Goal: Transaction & Acquisition: Purchase product/service

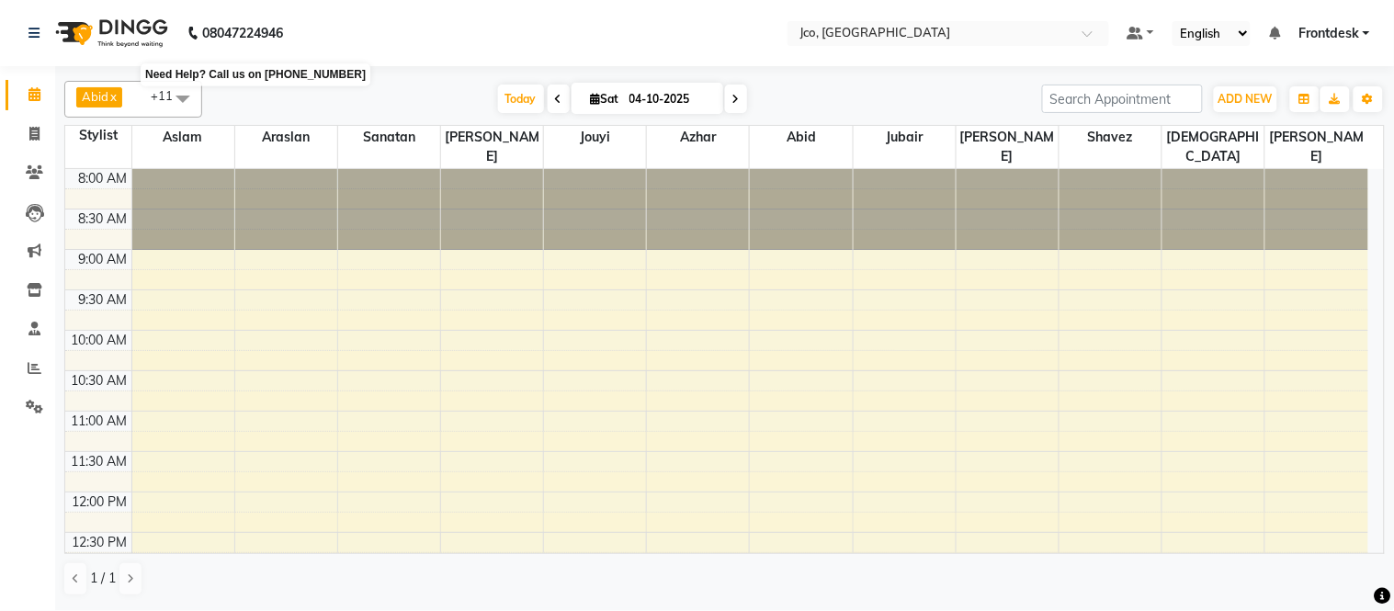
scroll to position [326, 0]
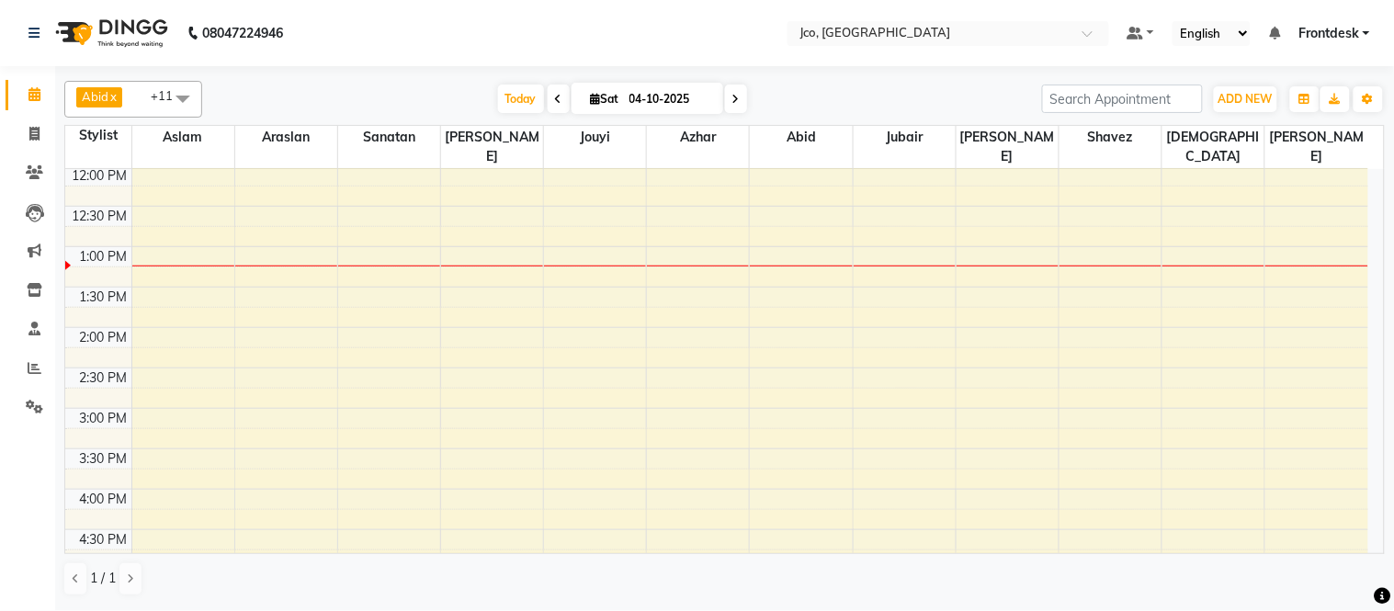
click at [171, 99] on span at bounding box center [182, 98] width 37 height 35
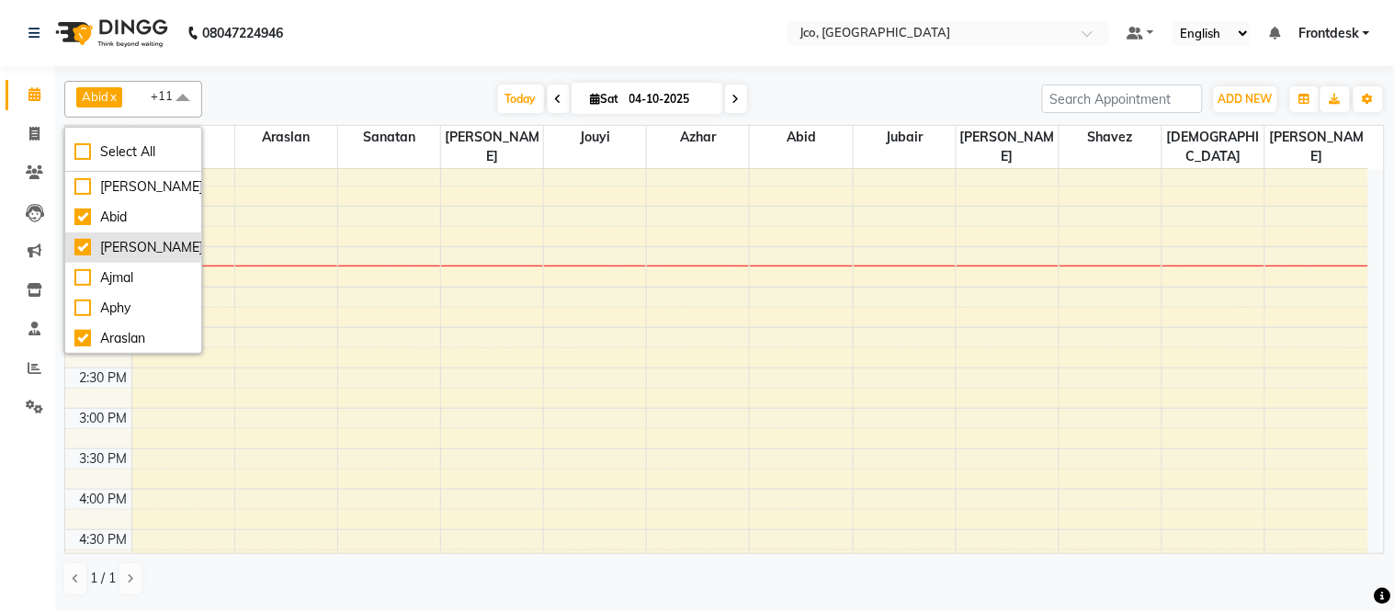
click at [115, 257] on div "[PERSON_NAME]" at bounding box center [133, 247] width 118 height 19
checkbox input "false"
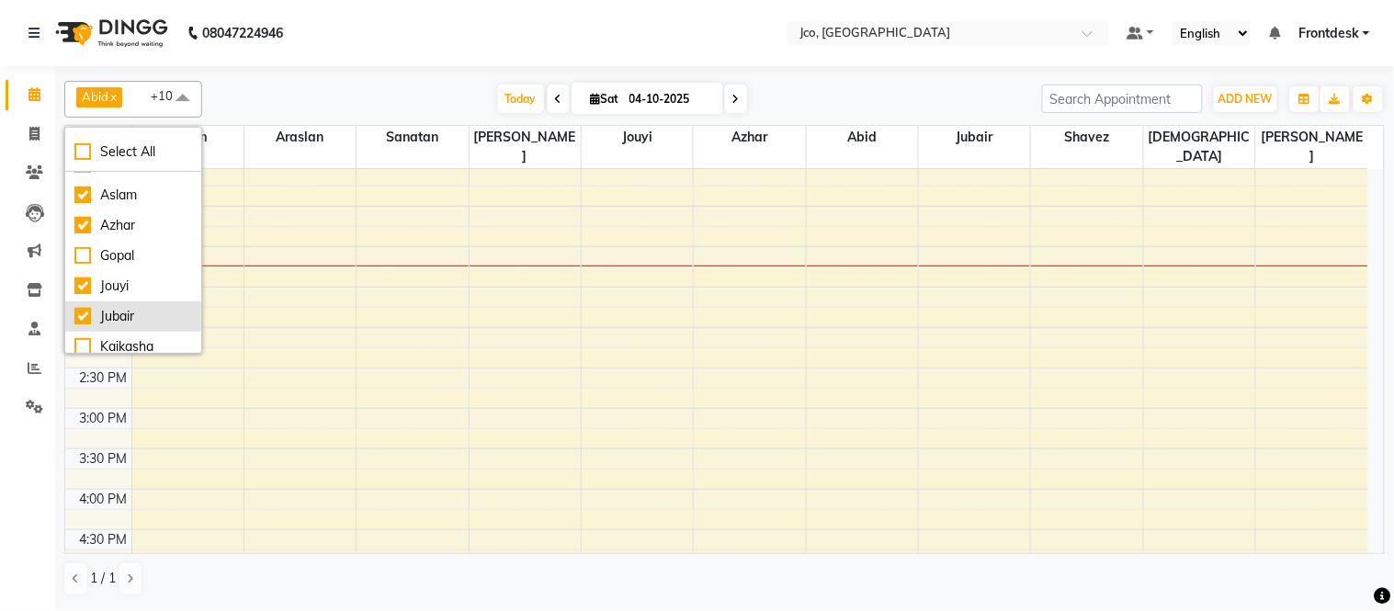
scroll to position [306, 0]
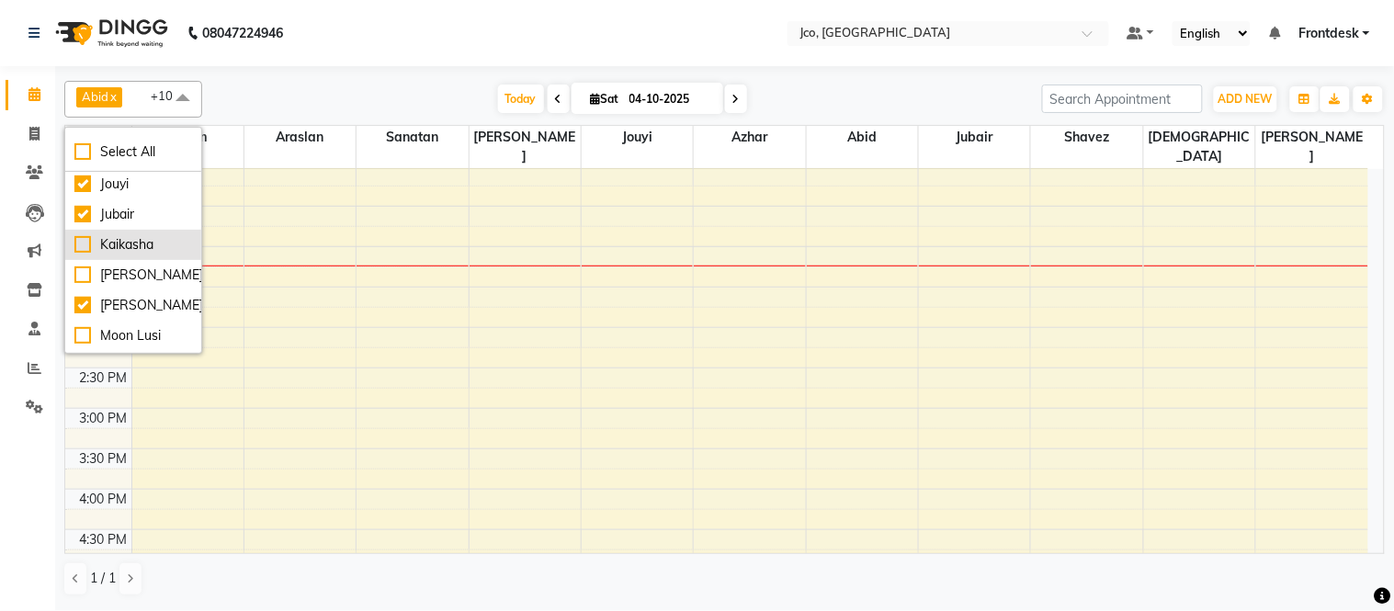
click at [140, 255] on div "Kaikasha" at bounding box center [133, 244] width 118 height 19
checkbox input "true"
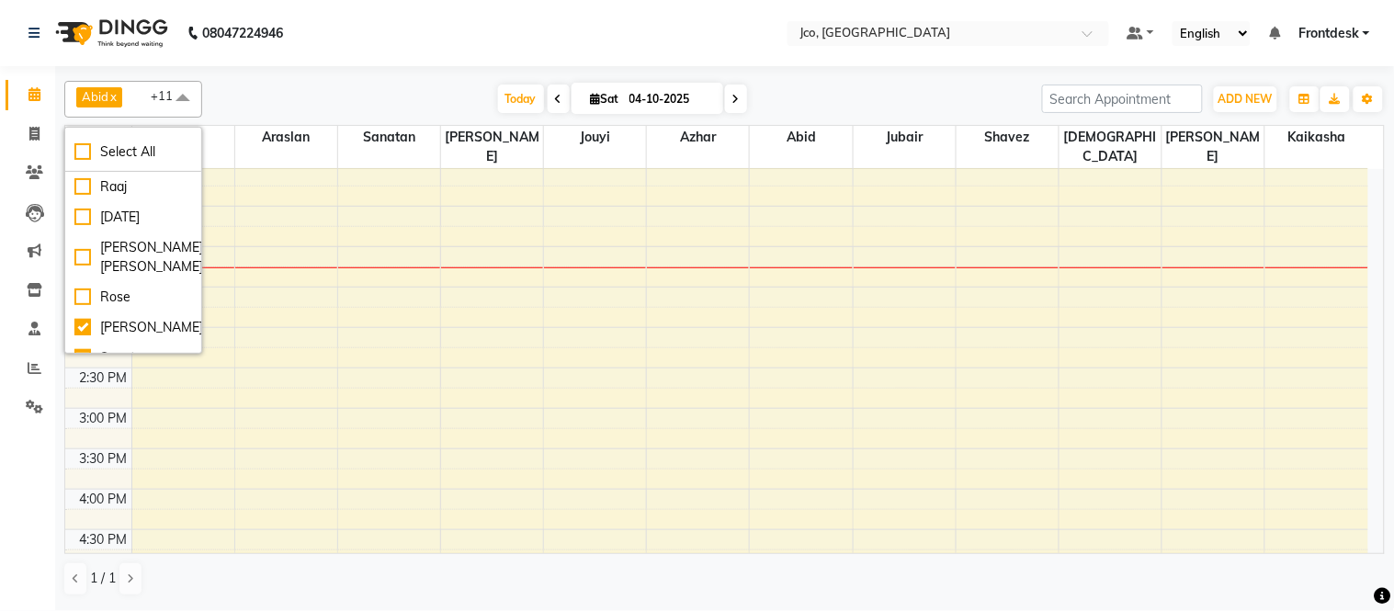
scroll to position [612, 0]
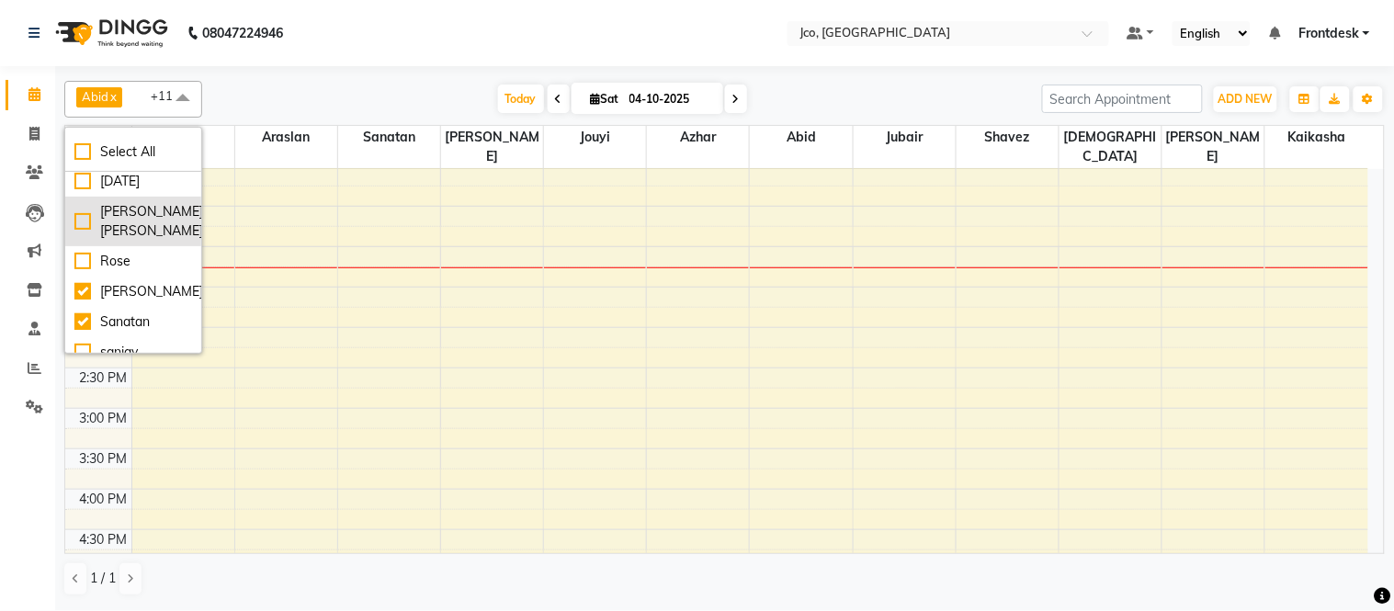
click at [107, 241] on div "[PERSON_NAME] [PERSON_NAME]" at bounding box center [133, 221] width 118 height 39
checkbox input "true"
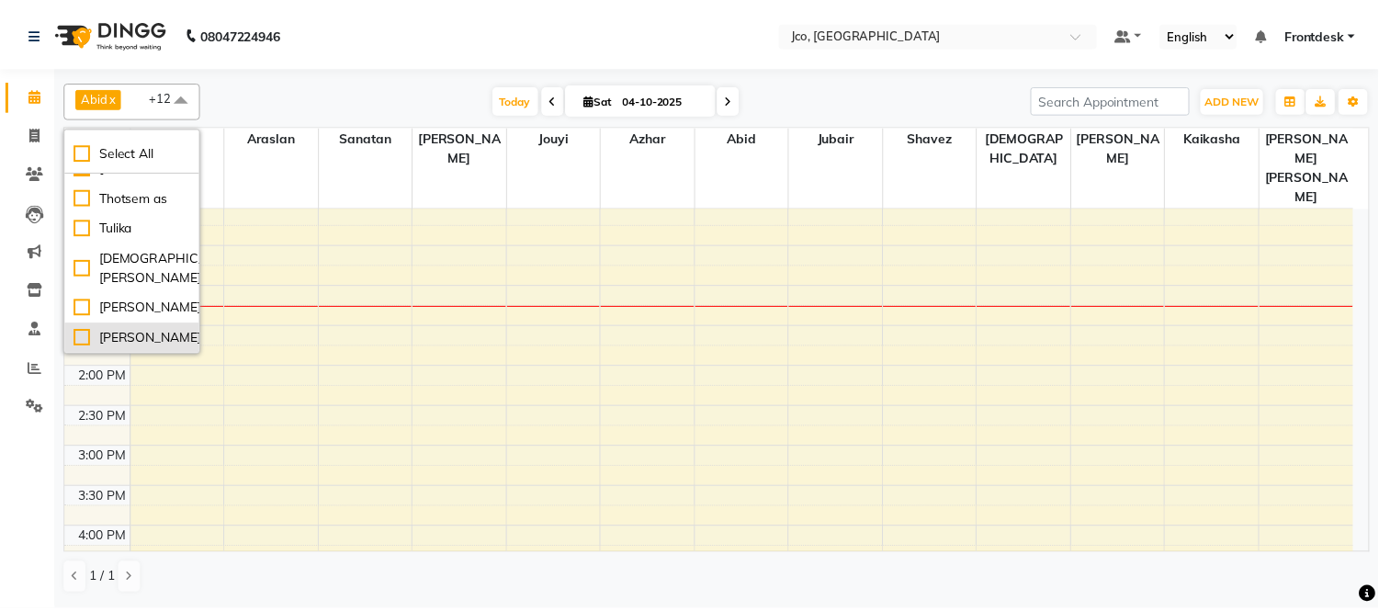
scroll to position [1132, 0]
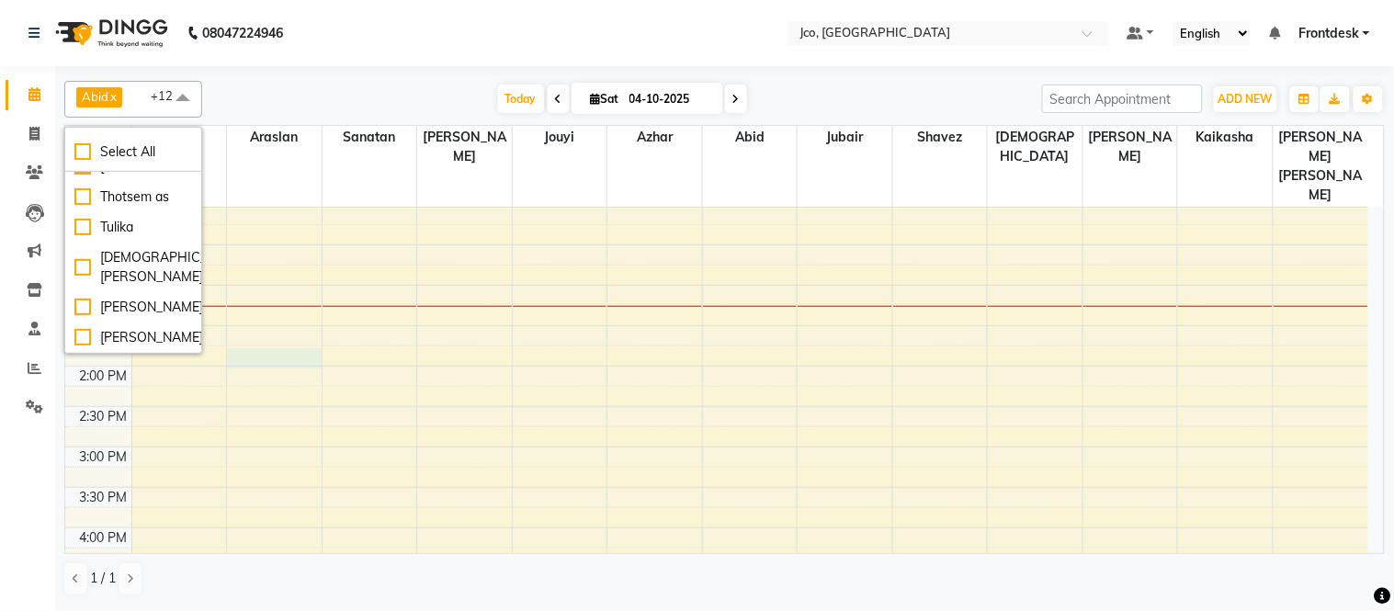
click at [283, 310] on div "8:00 AM 8:30 AM 9:00 AM 9:30 AM 10:00 AM 10:30 AM 11:00 AM 11:30 AM 12:00 PM 12…" at bounding box center [716, 406] width 1303 height 1050
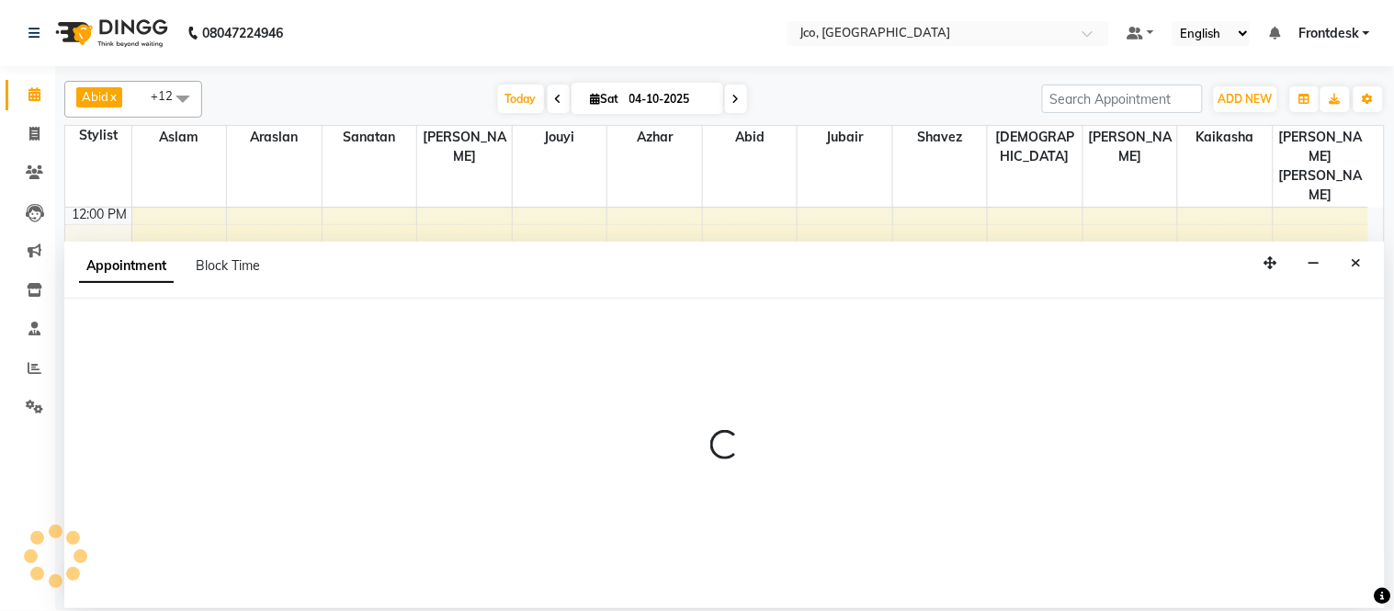
select select "69014"
select select "825"
select select "tentative"
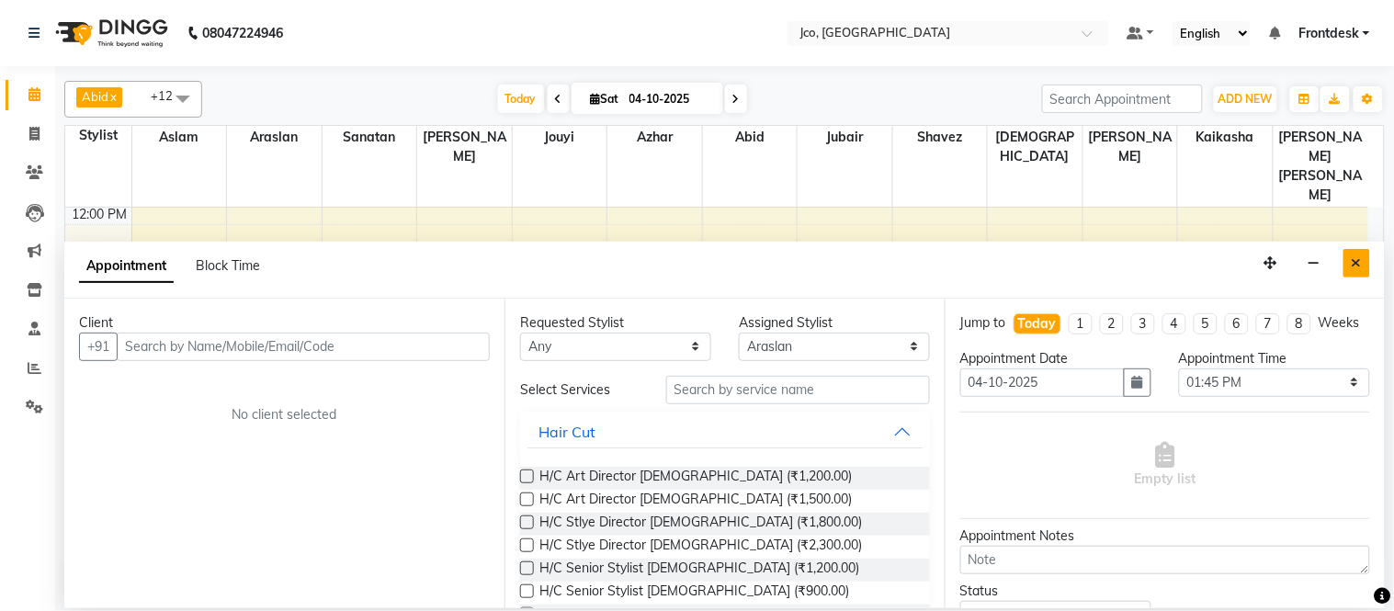
click at [1356, 263] on icon "Close" at bounding box center [1357, 262] width 10 height 13
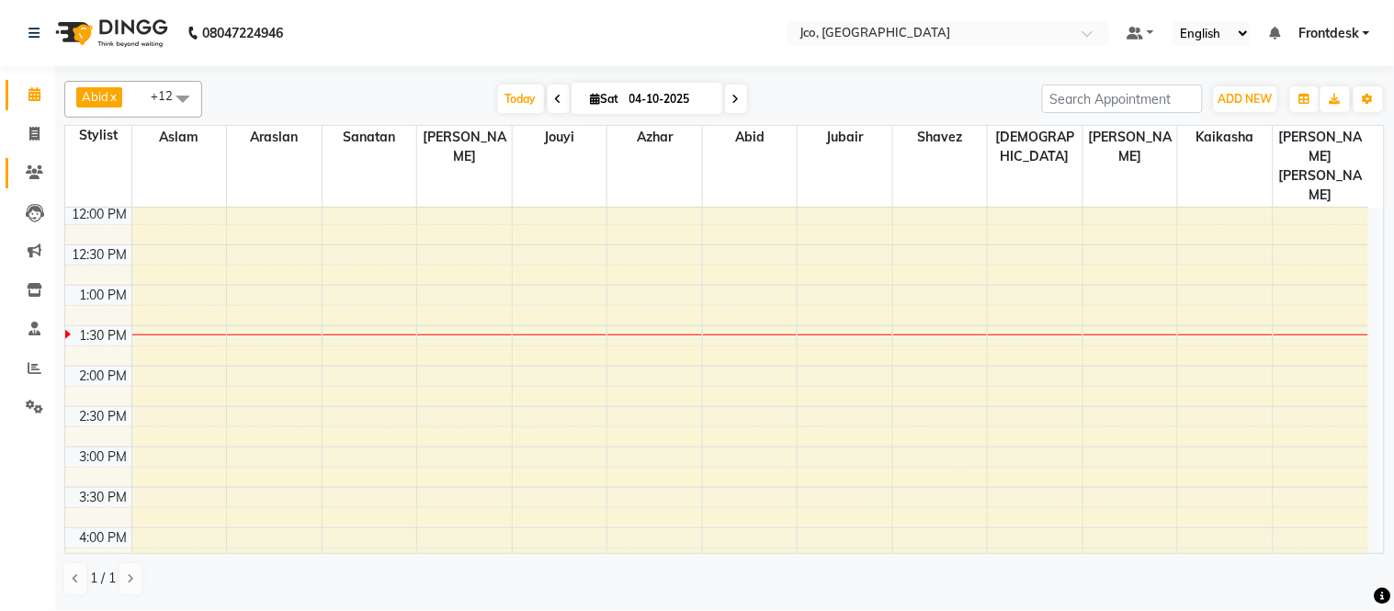
click at [32, 180] on span at bounding box center [34, 173] width 32 height 21
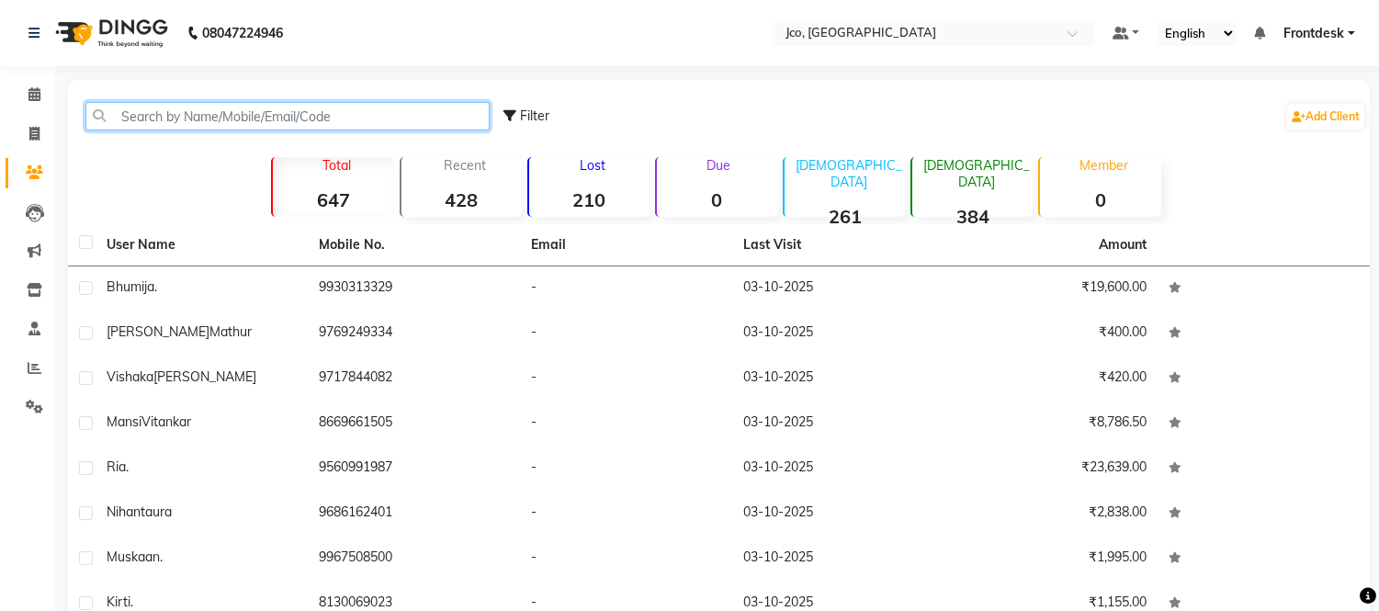
click at [261, 116] on input "text" at bounding box center [287, 116] width 404 height 28
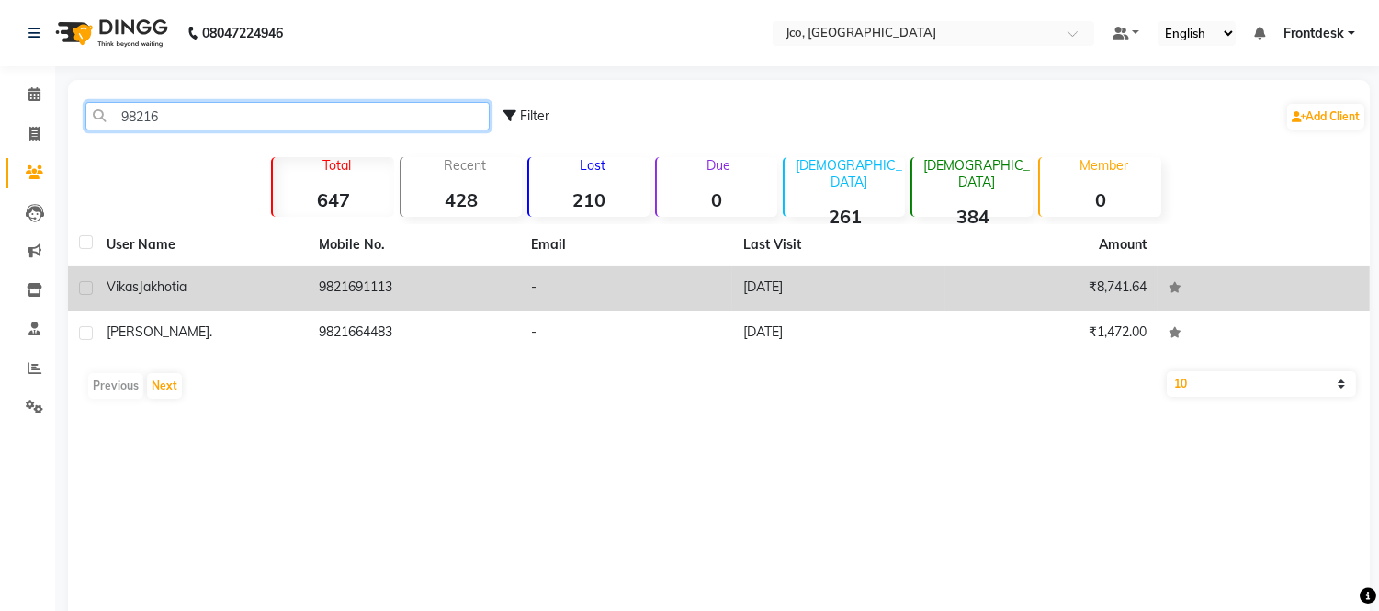
type input "98216"
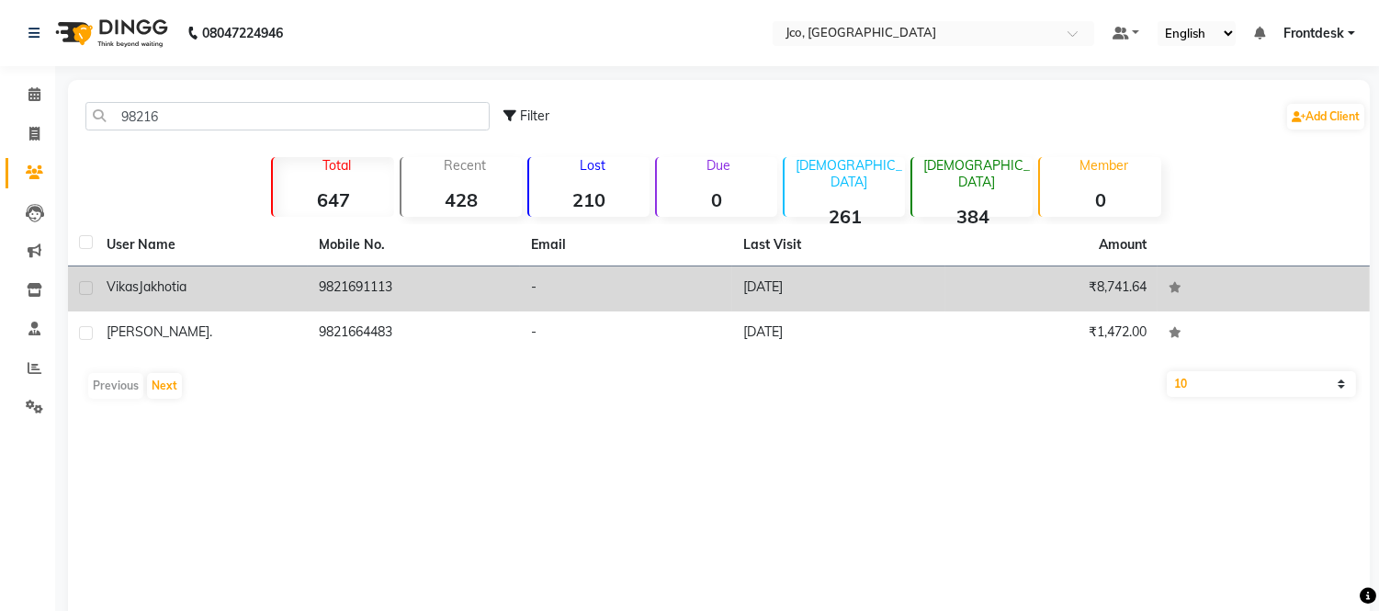
click at [362, 297] on td "9821691113" at bounding box center [414, 288] width 212 height 45
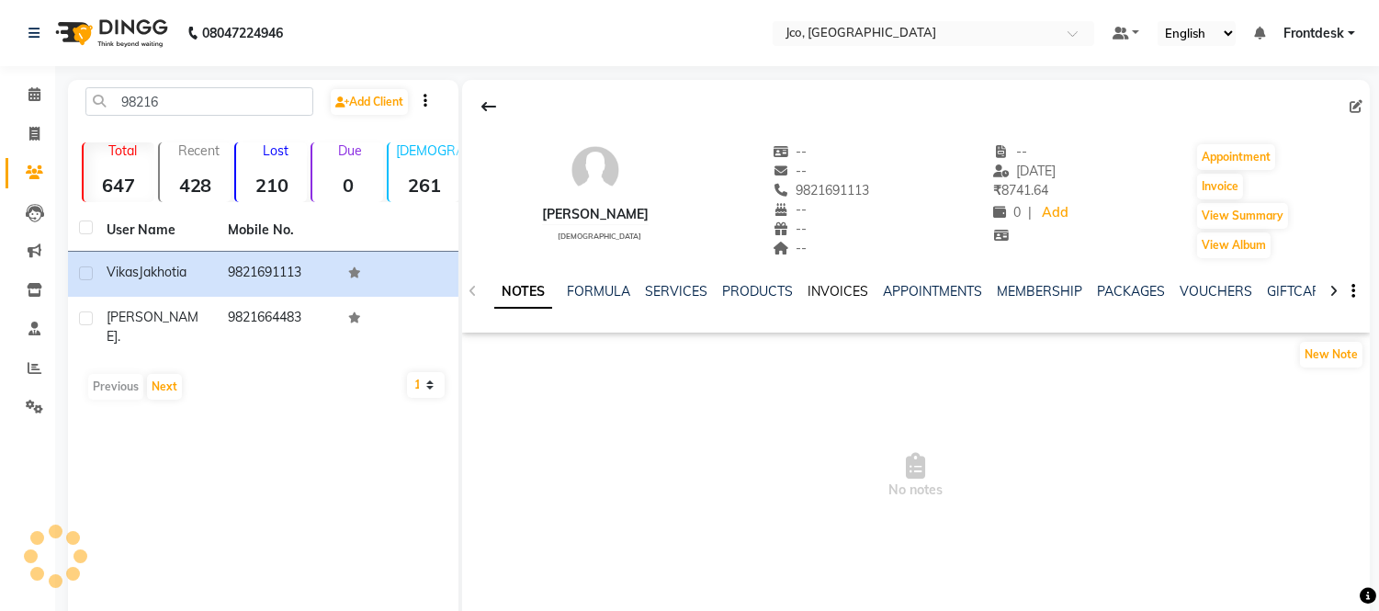
click at [833, 295] on link "INVOICES" at bounding box center [838, 291] width 61 height 17
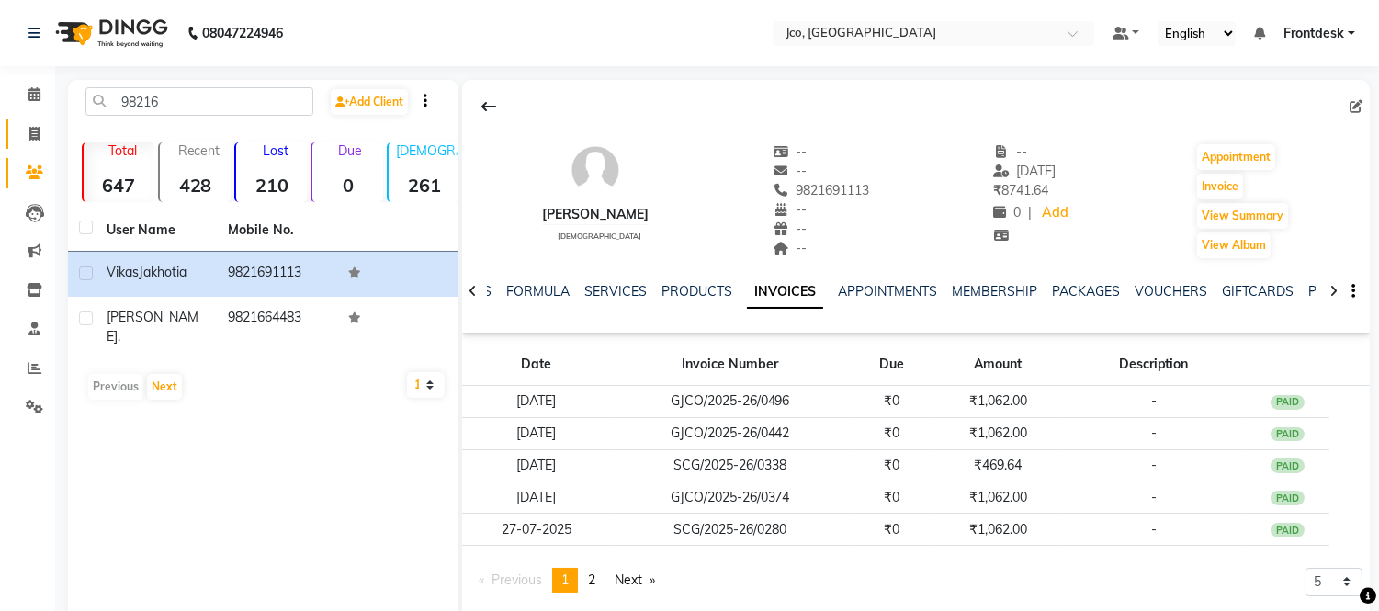
click at [35, 133] on icon at bounding box center [34, 134] width 10 height 14
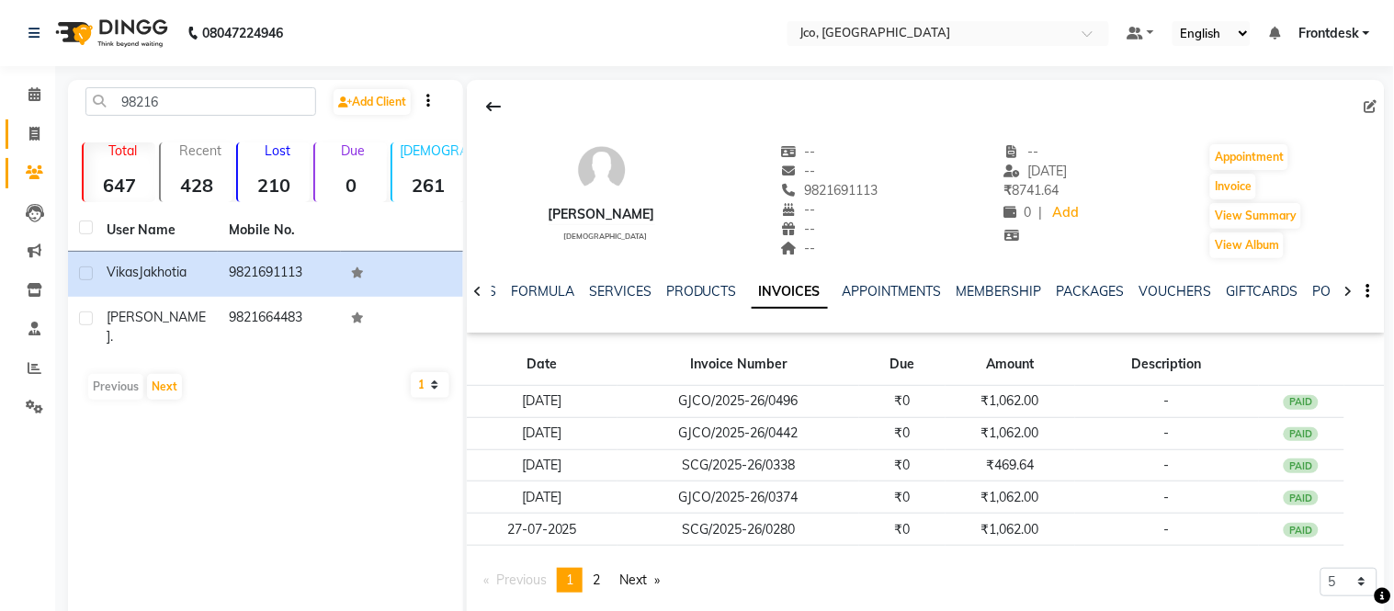
select select "service"
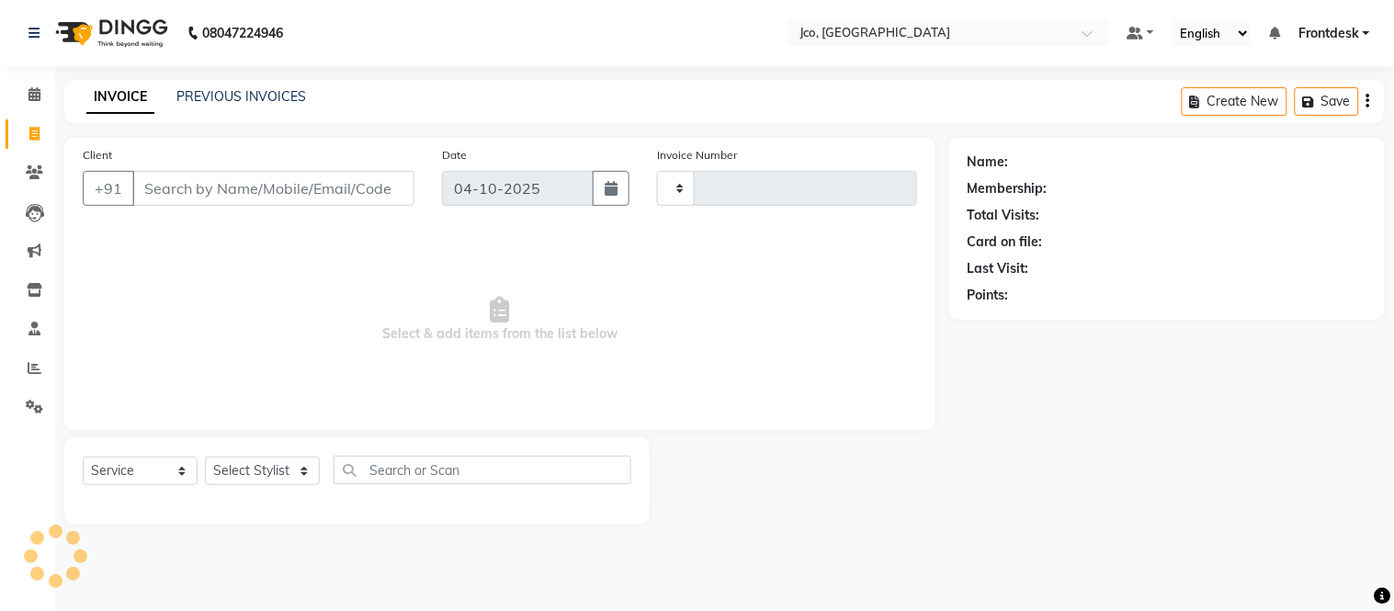
type input "0594"
select select "8000"
click at [214, 185] on input "Client" at bounding box center [273, 188] width 282 height 35
type input "9821691113"
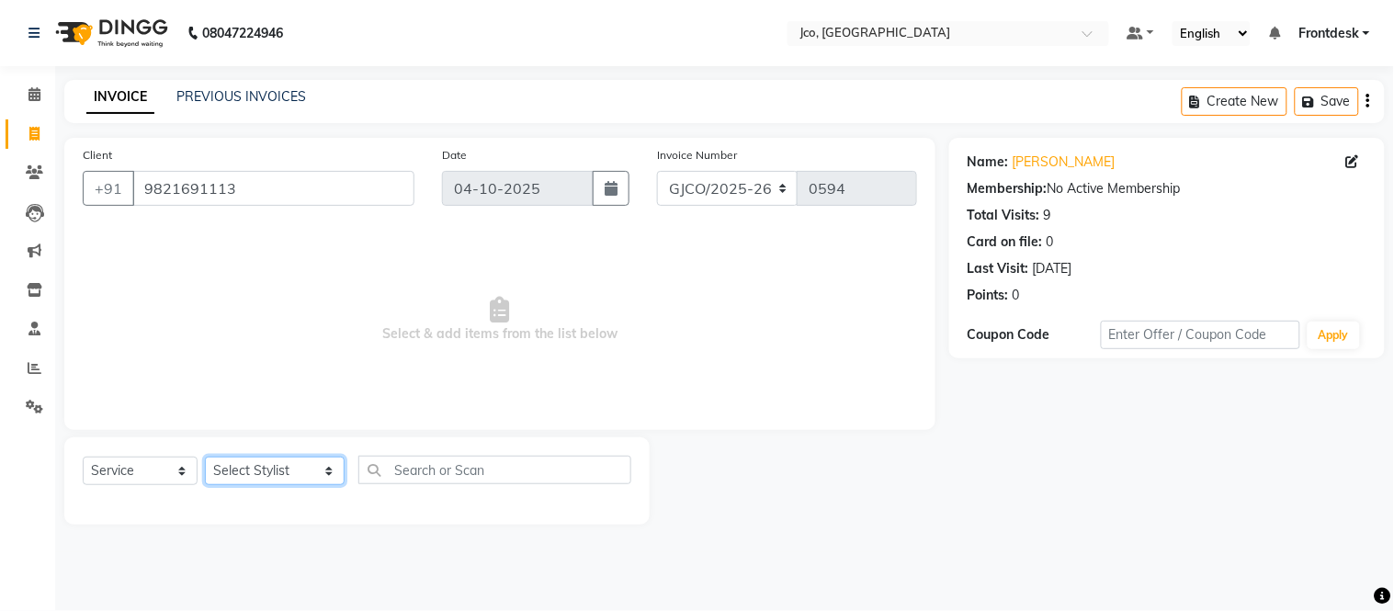
click at [266, 480] on select "Select Stylist [PERSON_NAME] [PERSON_NAME] [PERSON_NAME] Frontdesk Gopal Jouyi …" at bounding box center [275, 471] width 140 height 28
select select "79221"
click at [205, 458] on select "Select Stylist [PERSON_NAME] [PERSON_NAME] [PERSON_NAME] Frontdesk Gopal Jouyi …" at bounding box center [275, 471] width 140 height 28
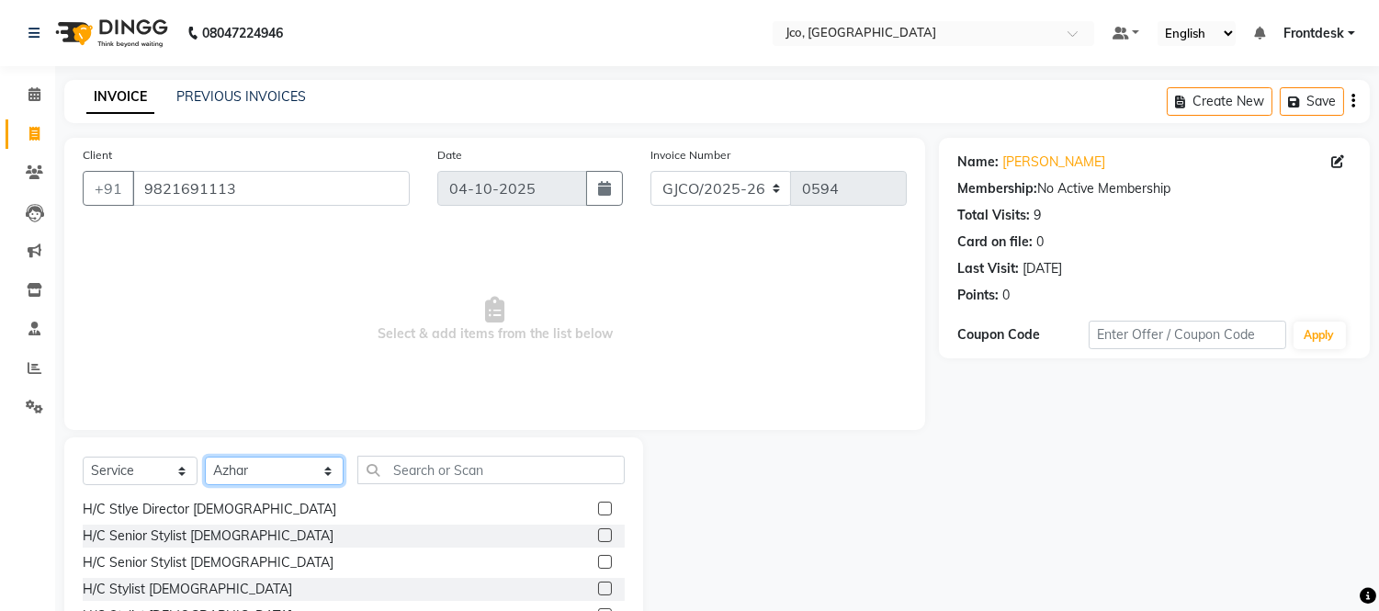
scroll to position [87, 0]
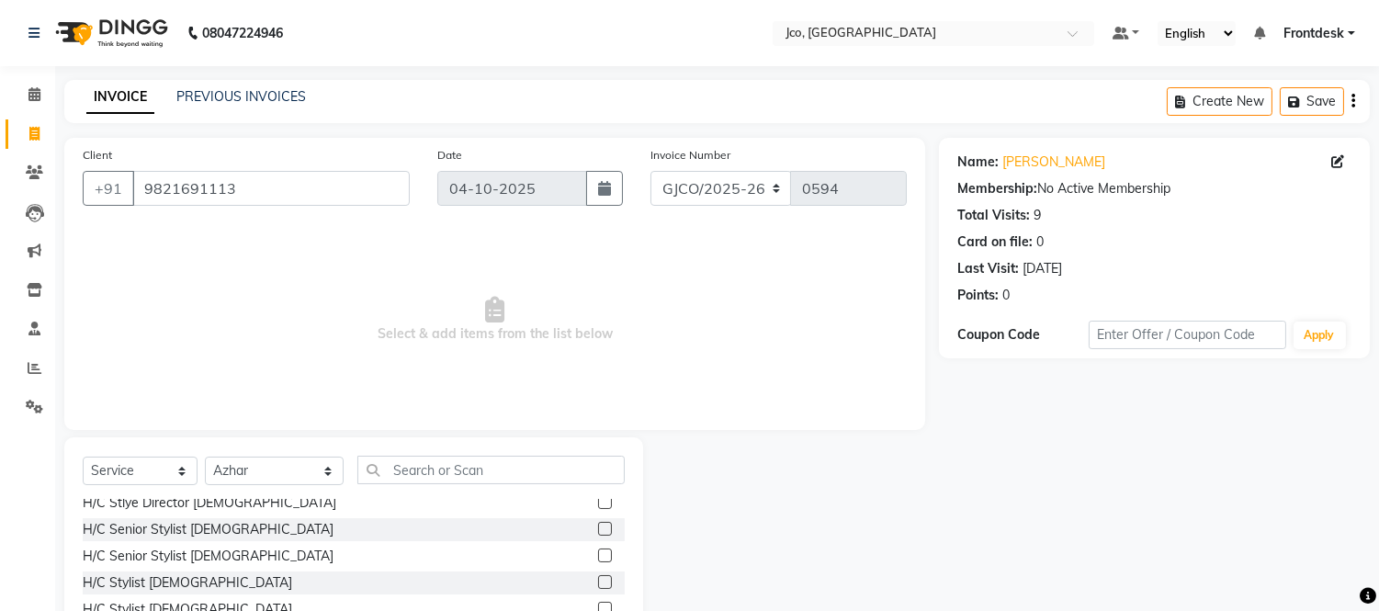
click at [598, 582] on label at bounding box center [605, 582] width 14 height 14
click at [598, 582] on input "checkbox" at bounding box center [604, 583] width 12 height 12
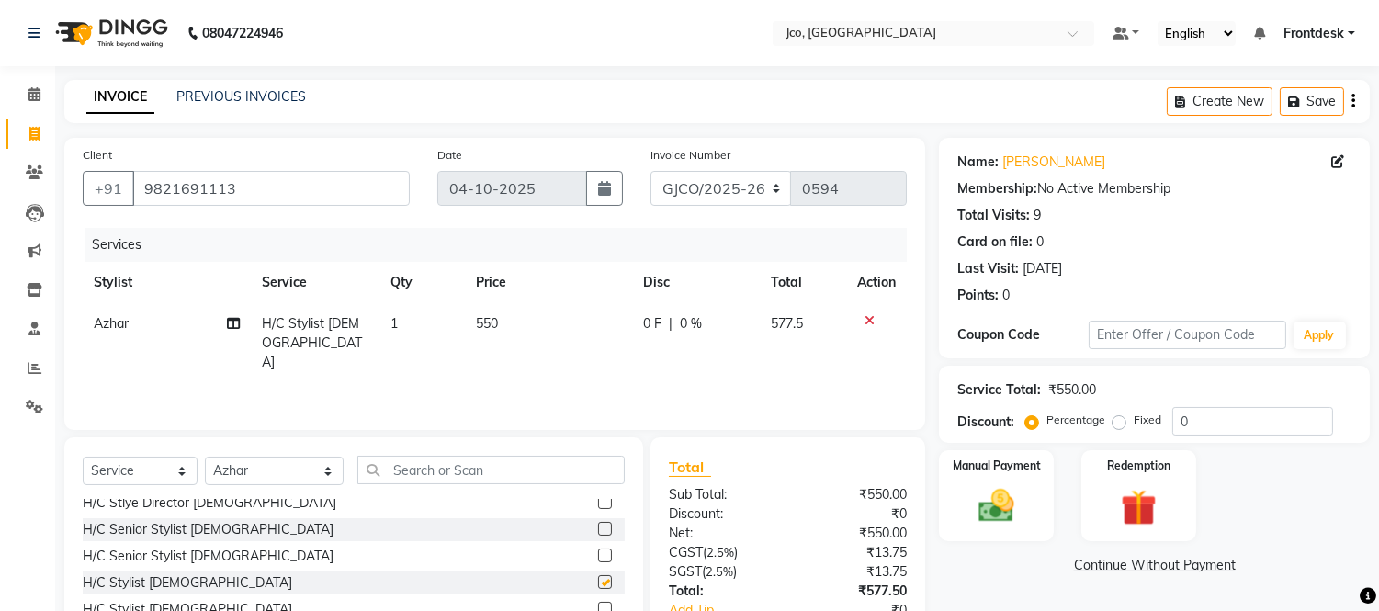
checkbox input "false"
click at [562, 329] on td "550" at bounding box center [548, 343] width 167 height 80
select select "79221"
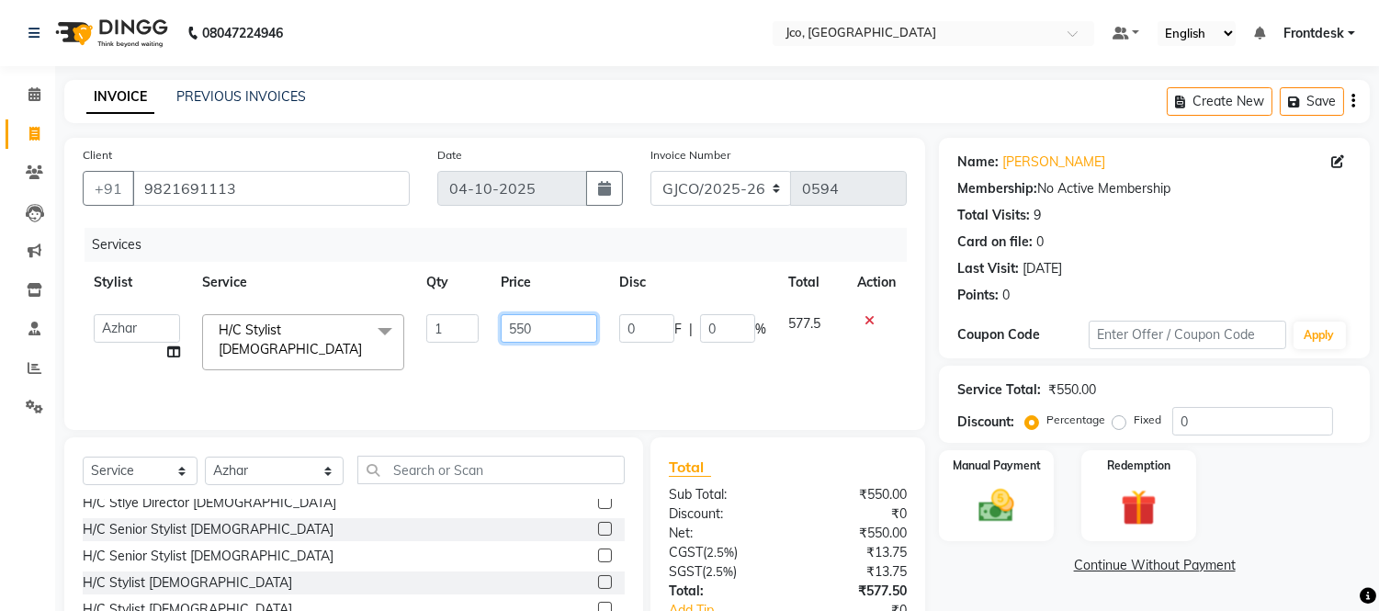
click at [544, 334] on input "550" at bounding box center [549, 328] width 96 height 28
type input "5"
type input "600"
click at [593, 370] on div "Services Stylist Service Qty Price Disc Total Action [PERSON_NAME] [PERSON_NAME…" at bounding box center [495, 320] width 824 height 184
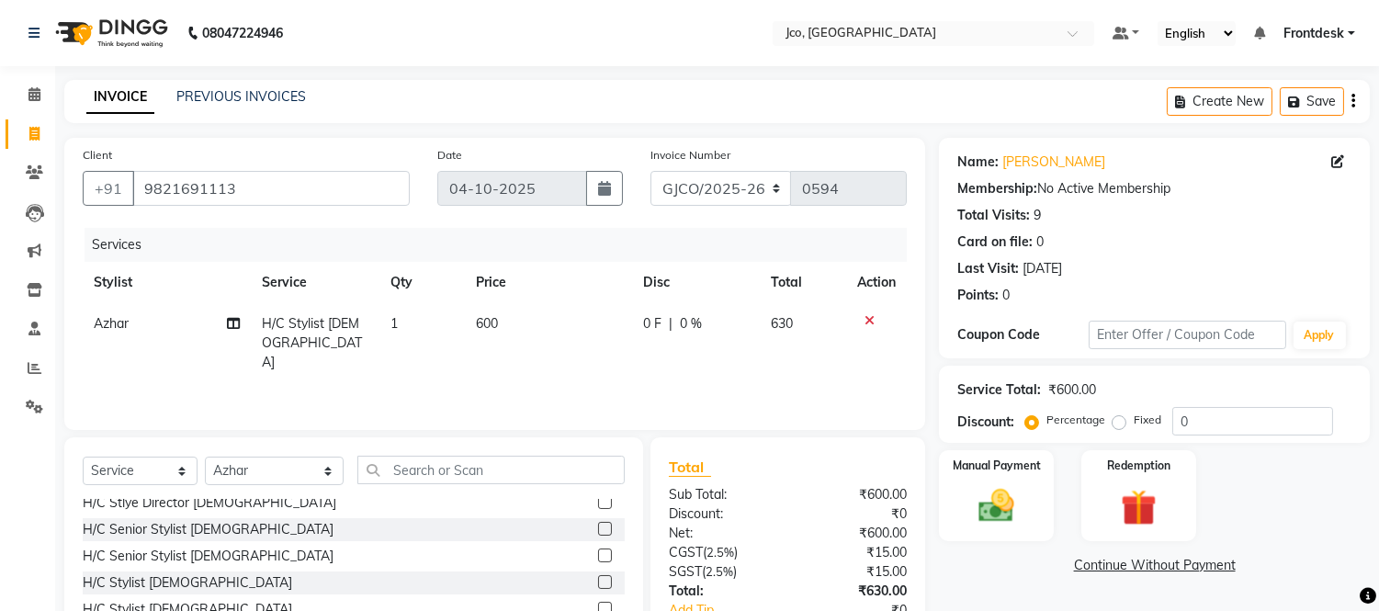
scroll to position [123, 0]
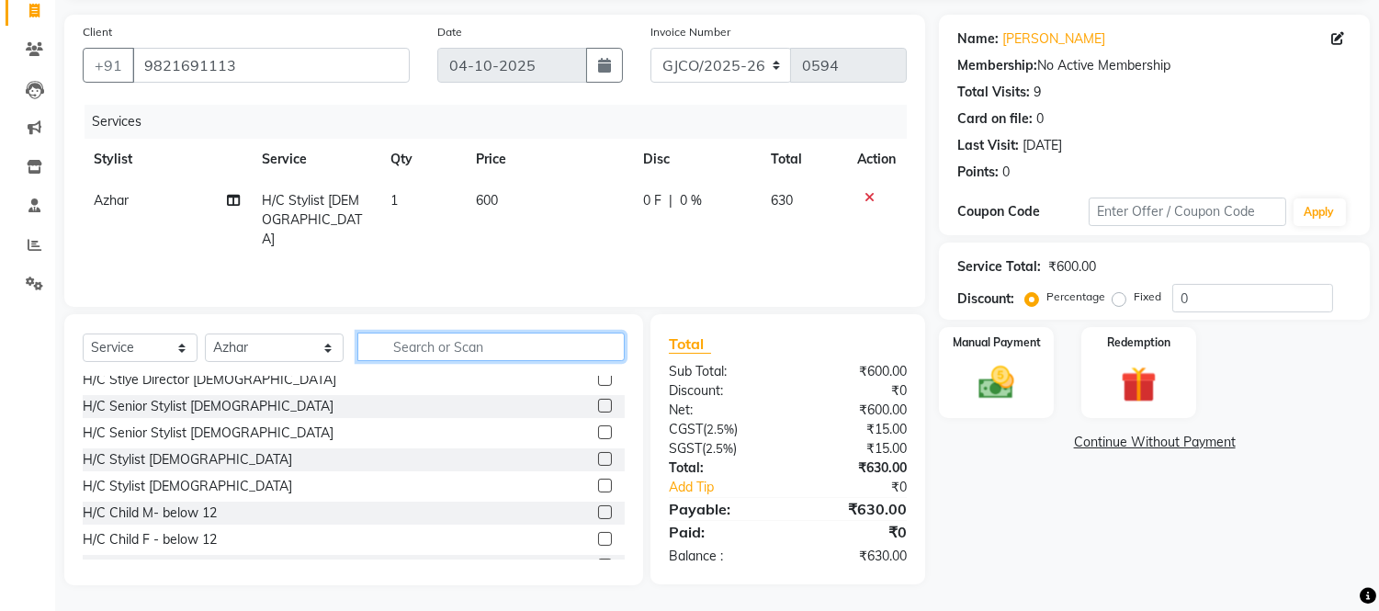
click at [446, 353] on input "text" at bounding box center [490, 347] width 267 height 28
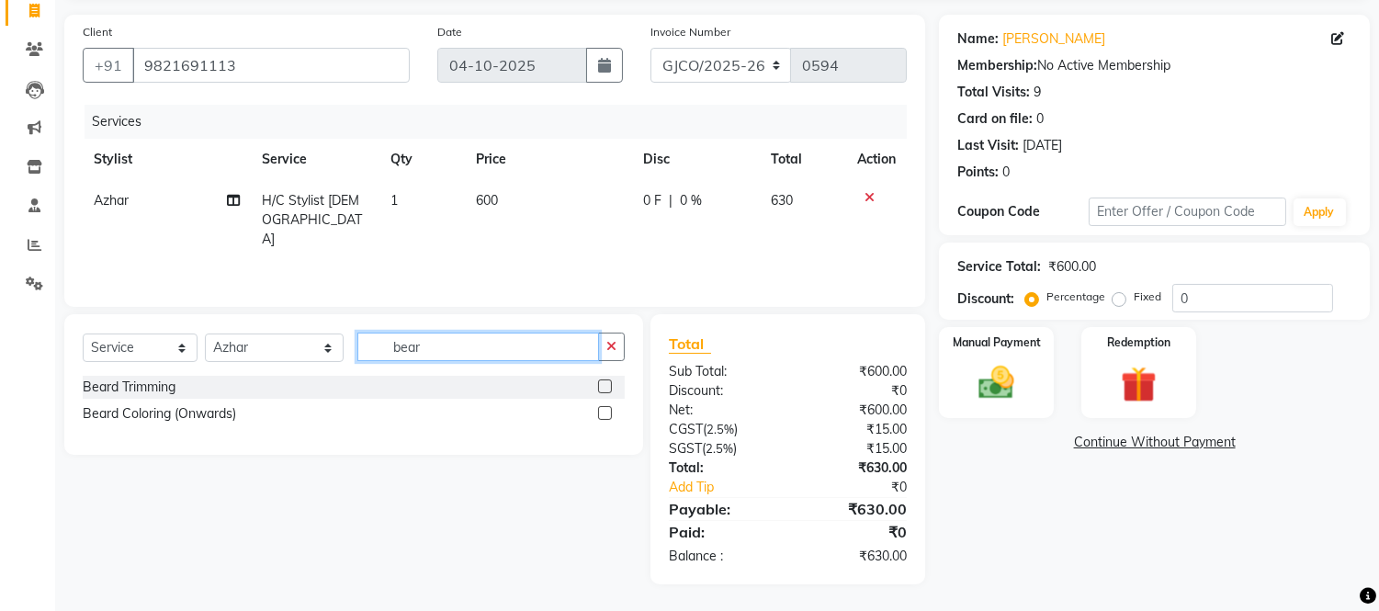
type input "bear"
click at [604, 386] on label at bounding box center [605, 387] width 14 height 14
click at [604, 386] on input "checkbox" at bounding box center [604, 387] width 12 height 12
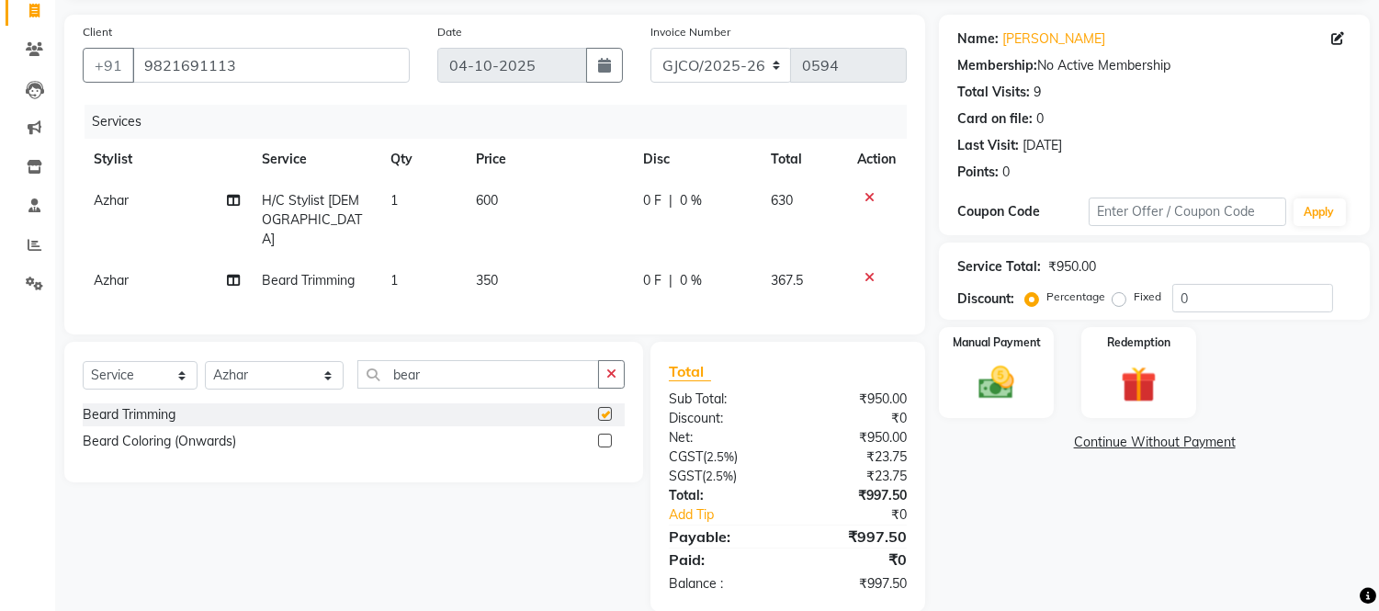
checkbox input "false"
click at [536, 260] on td "350" at bounding box center [548, 280] width 167 height 41
select select "79221"
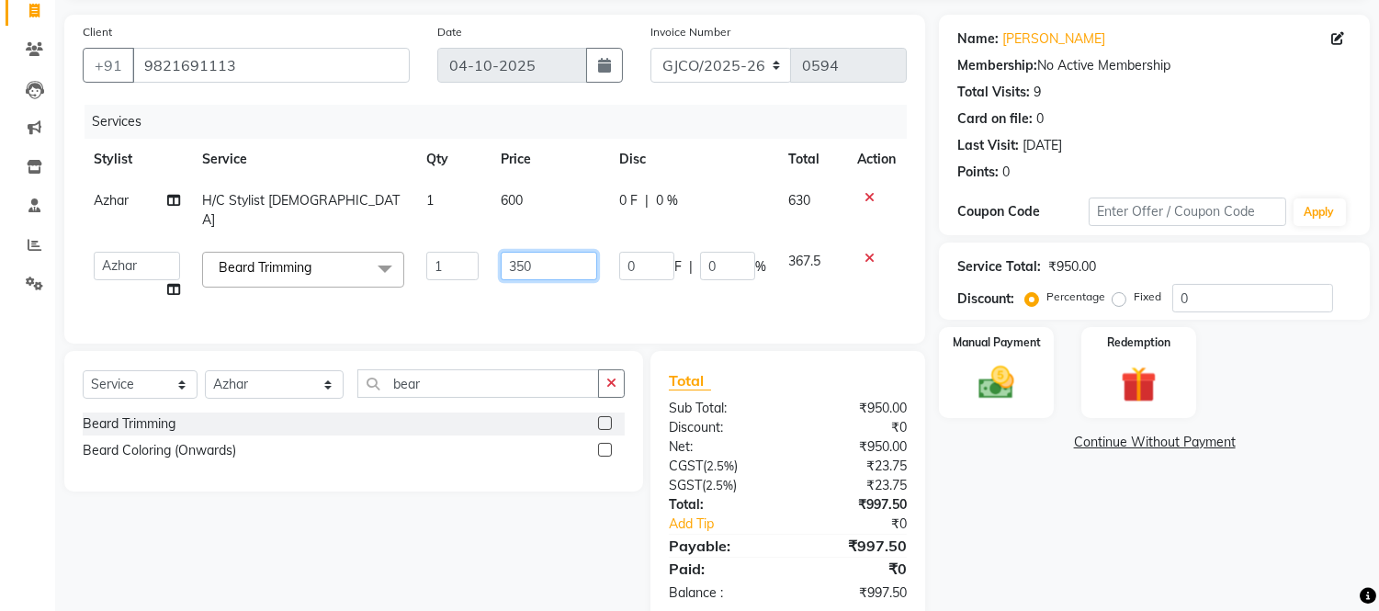
click at [548, 252] on input "350" at bounding box center [549, 266] width 96 height 28
type input "3"
type input "5"
type input "400"
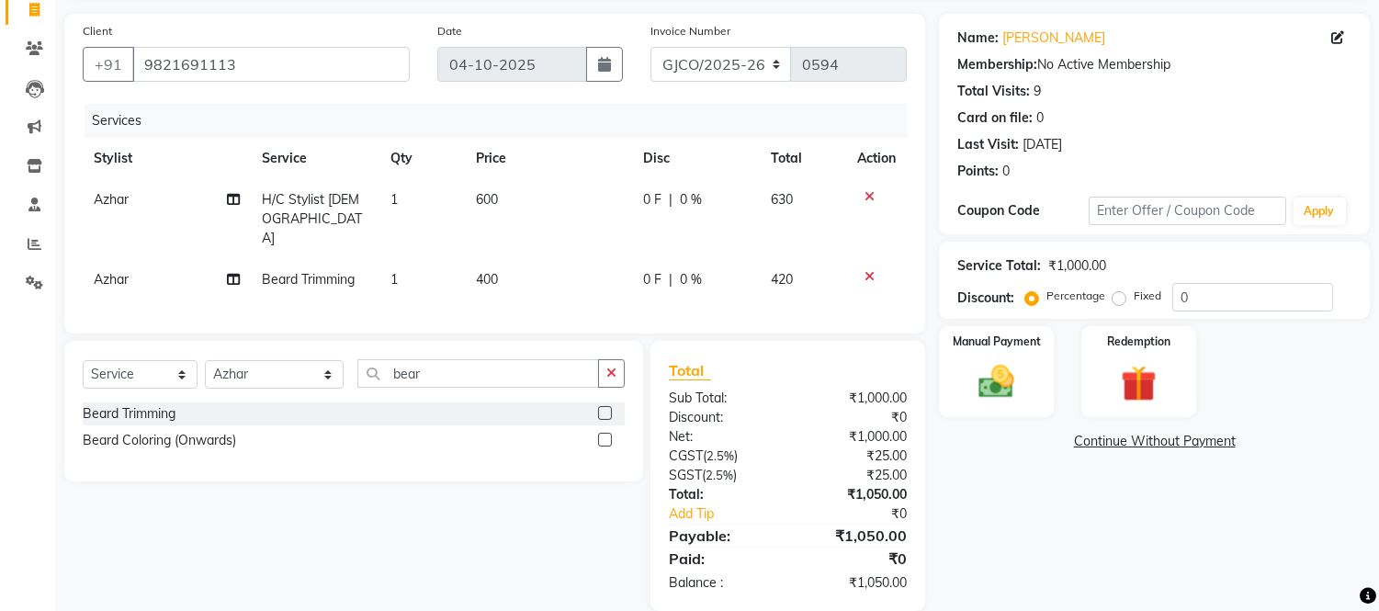
scroll to position [123, 0]
click at [1003, 389] on img at bounding box center [997, 383] width 61 height 43
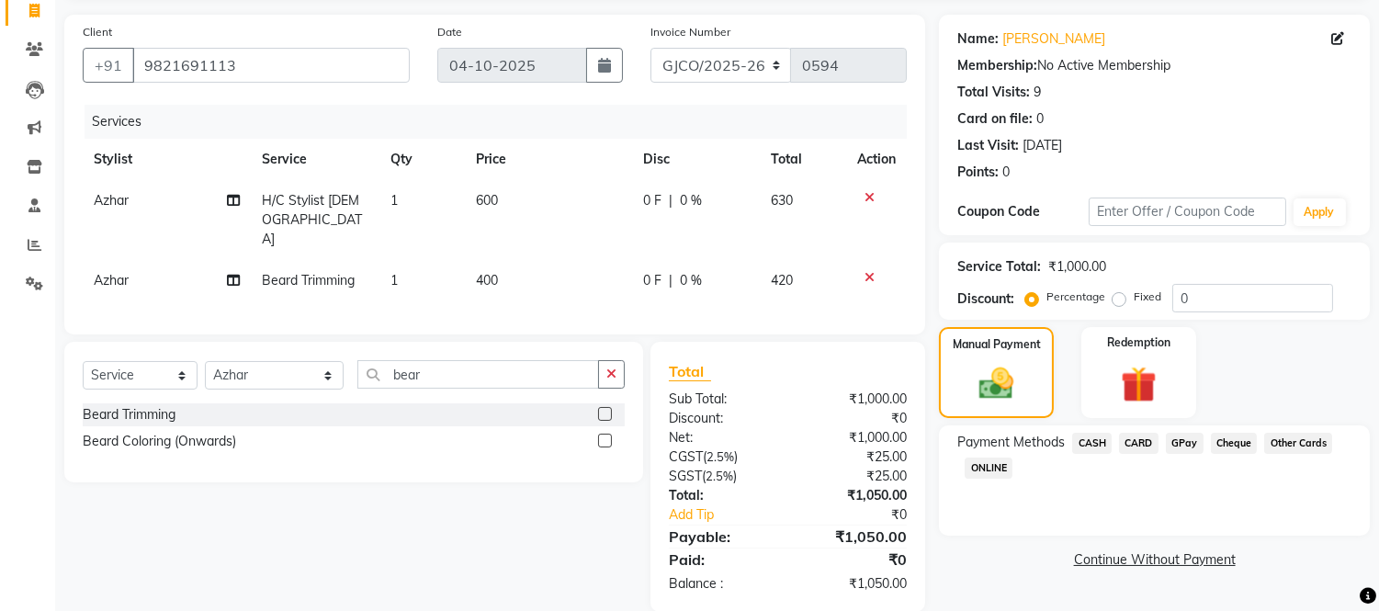
click at [1137, 442] on span "CARD" at bounding box center [1139, 443] width 40 height 21
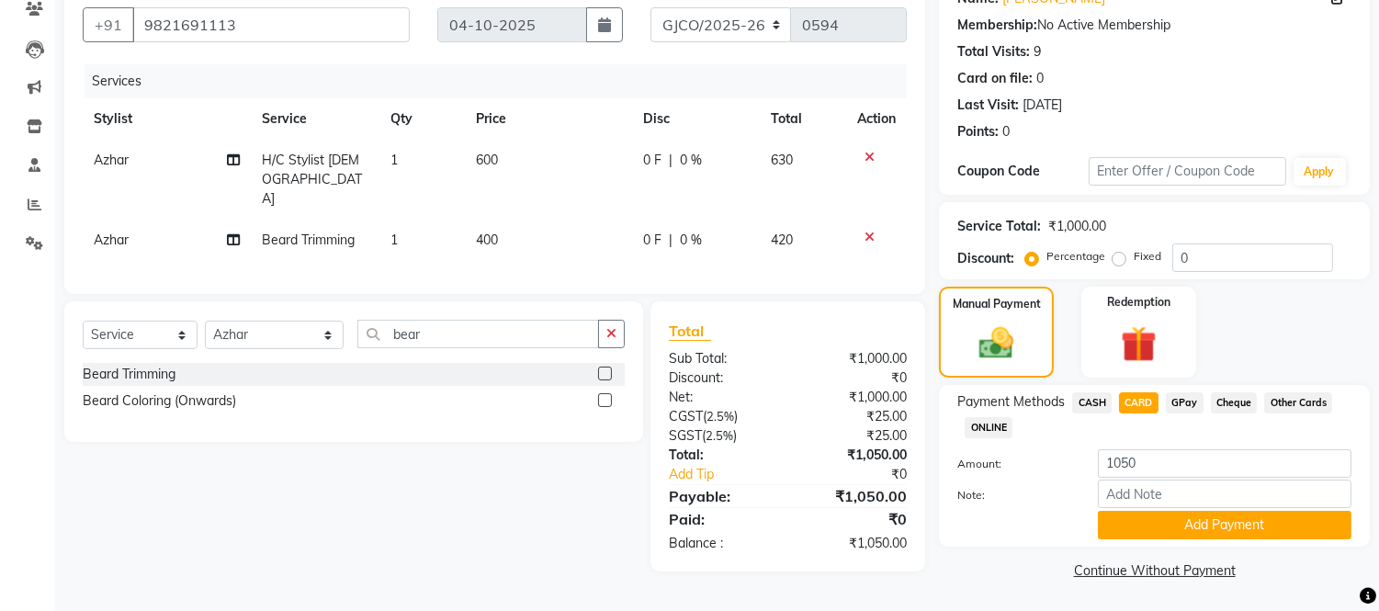
scroll to position [162, 0]
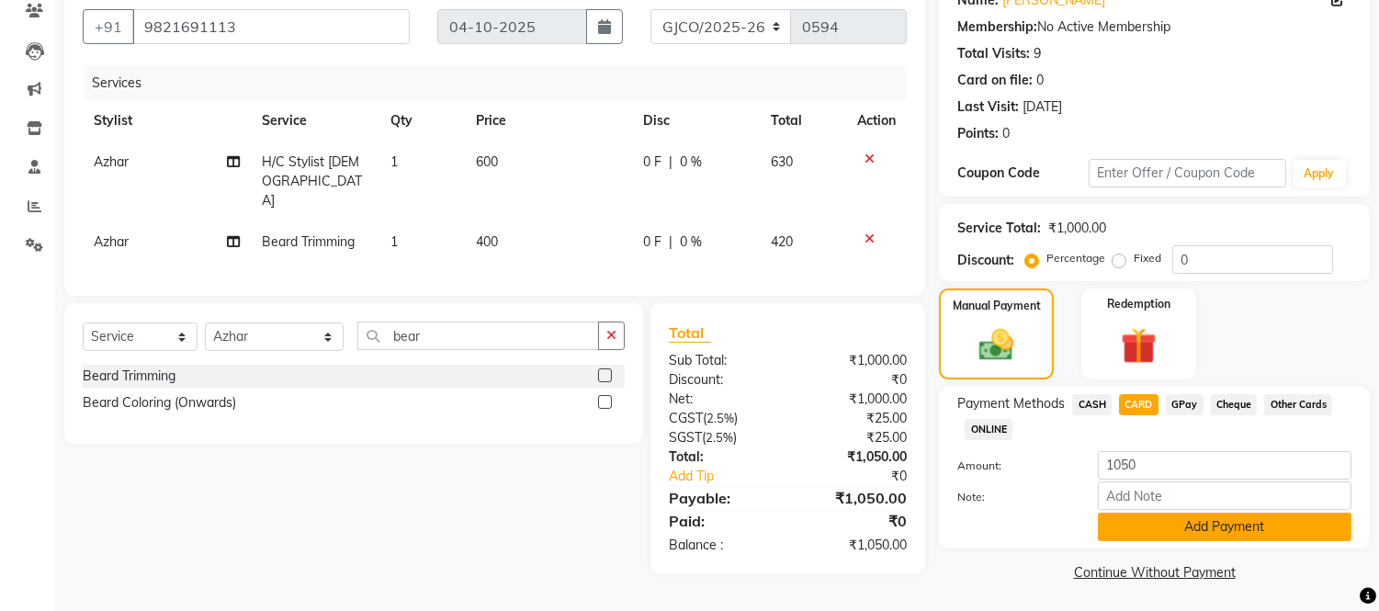
click at [1208, 525] on button "Add Payment" at bounding box center [1225, 527] width 254 height 28
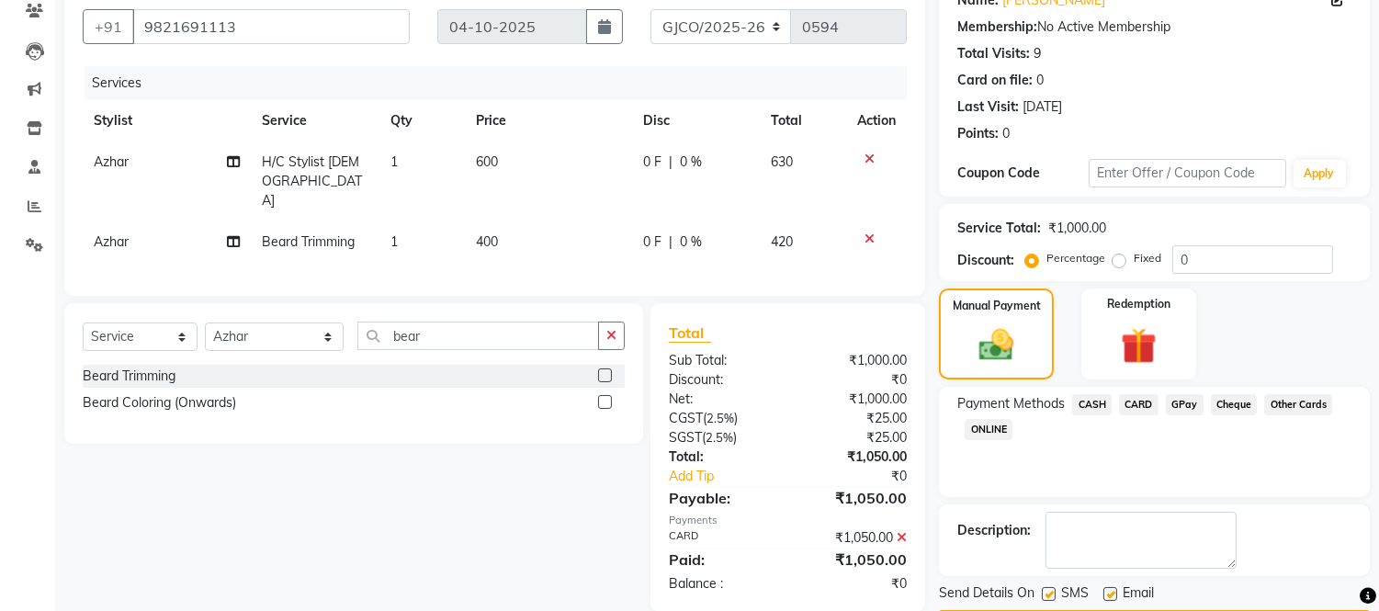
scroll to position [215, 0]
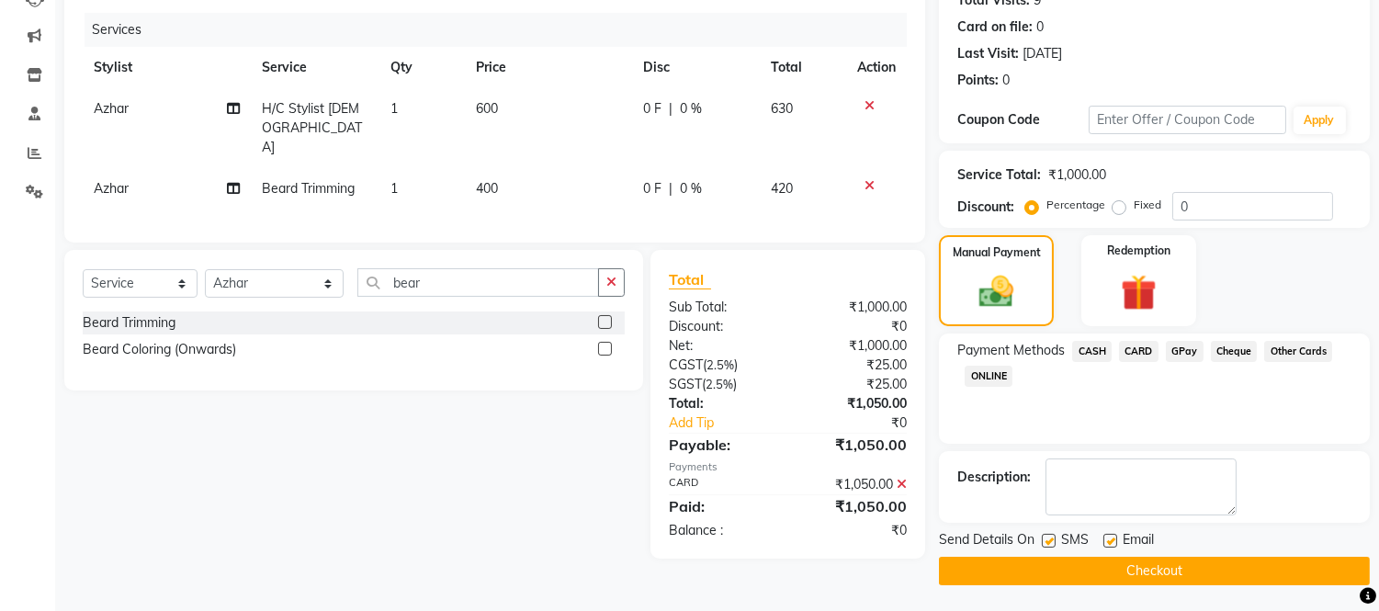
click at [1113, 535] on label at bounding box center [1111, 541] width 14 height 14
click at [1113, 536] on input "checkbox" at bounding box center [1110, 542] width 12 height 12
checkbox input "false"
click at [1174, 572] on button "Checkout" at bounding box center [1154, 571] width 431 height 28
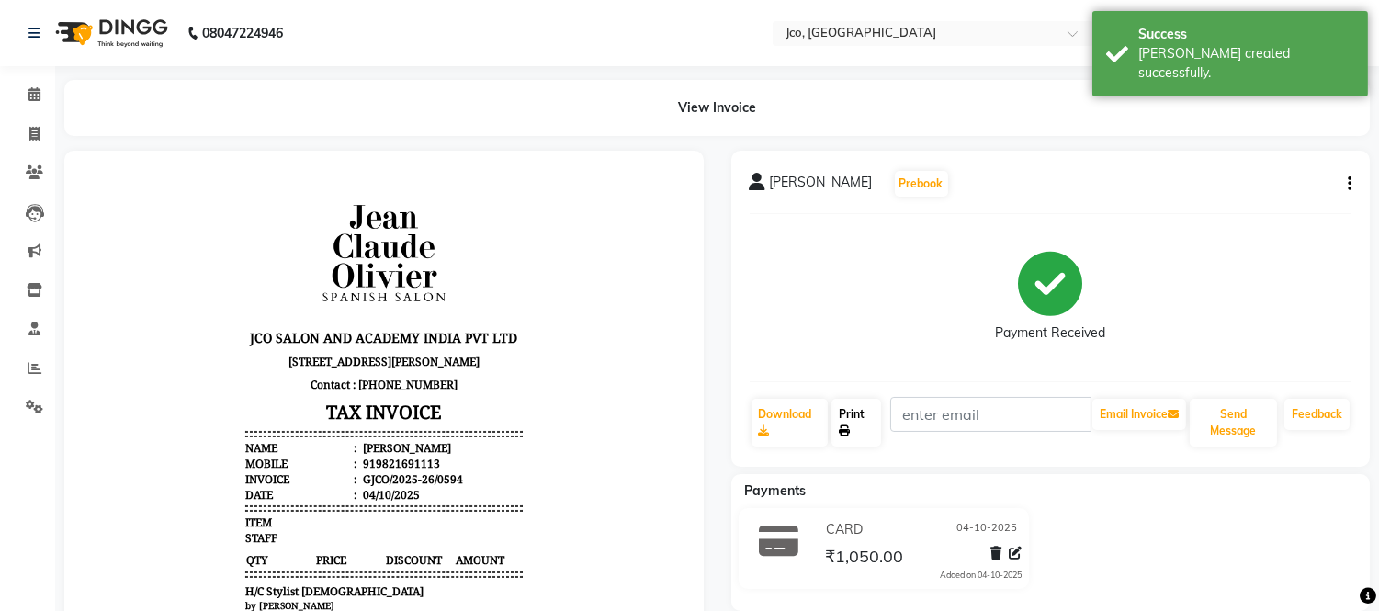
click at [851, 420] on link "Print" at bounding box center [857, 423] width 50 height 48
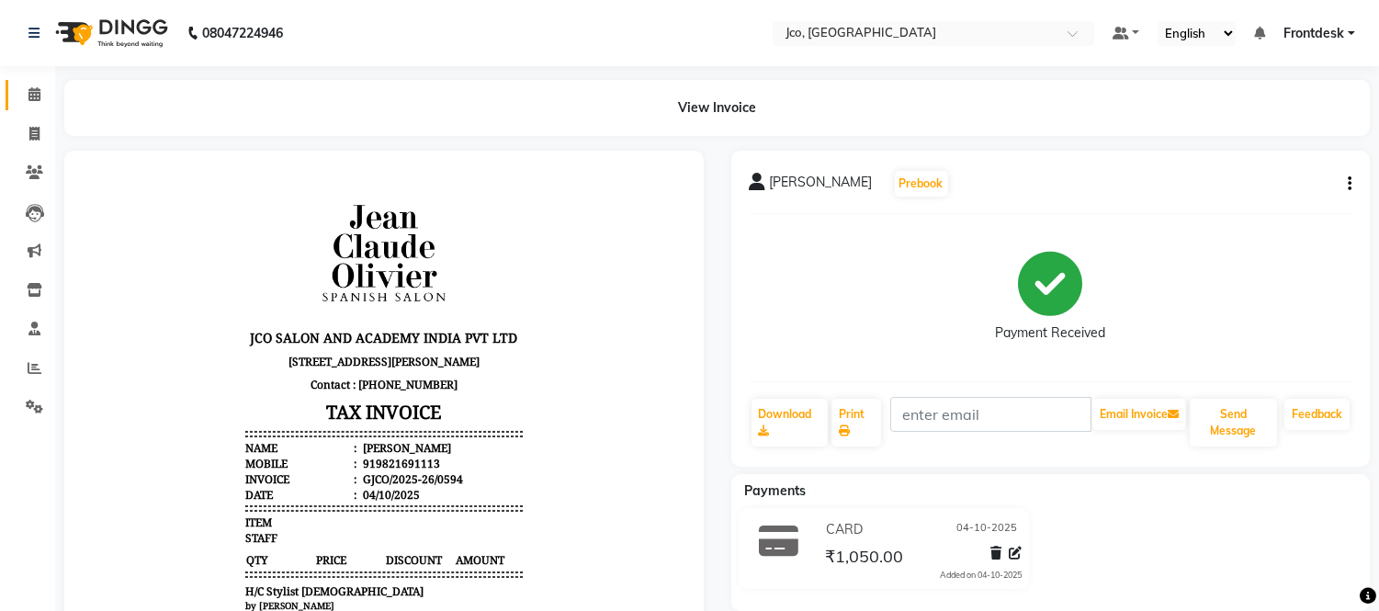
click at [33, 92] on icon at bounding box center [34, 94] width 12 height 14
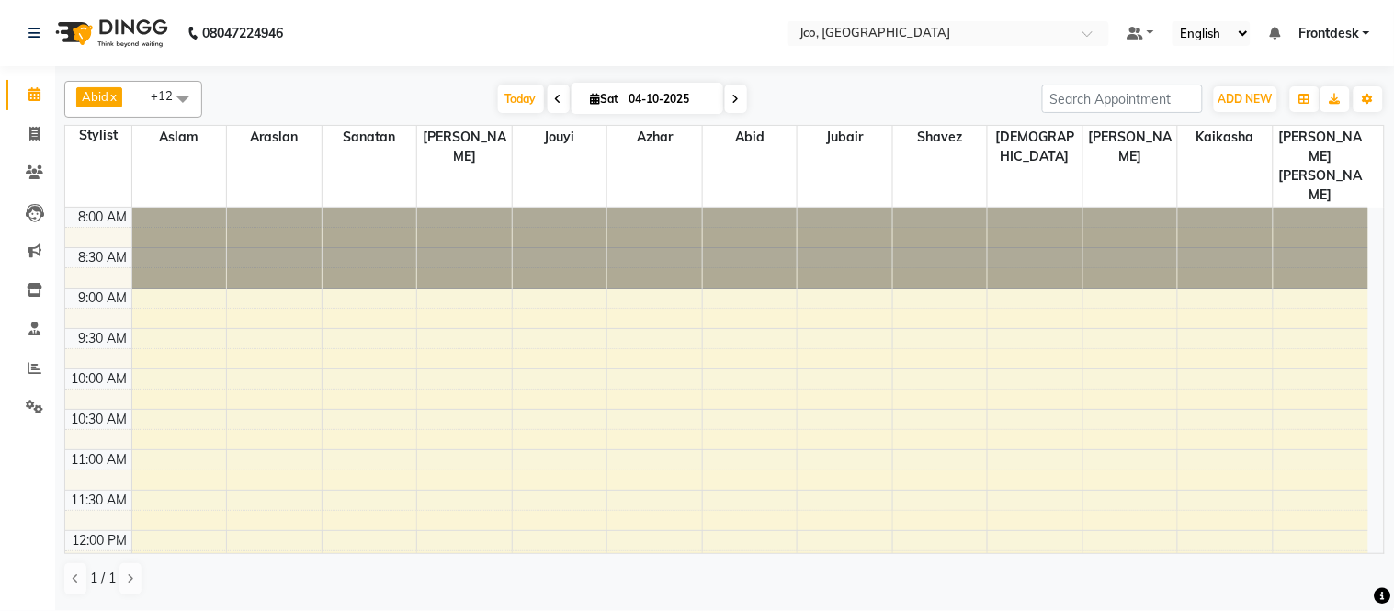
click at [624, 86] on input "04-10-2025" at bounding box center [670, 99] width 92 height 28
select select "10"
select select "2025"
